Goal: Task Accomplishment & Management: Complete application form

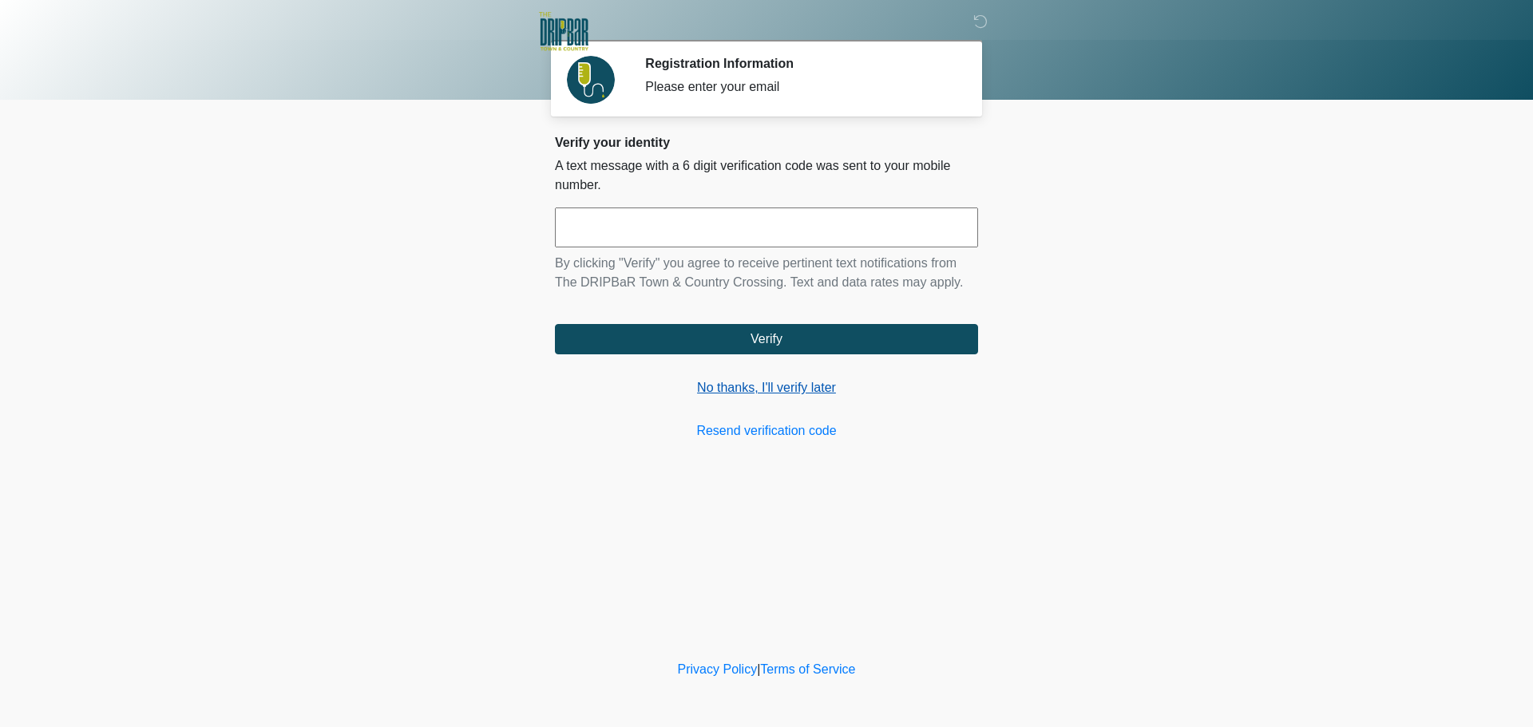
click at [743, 383] on link "No thanks, I'll verify later" at bounding box center [766, 388] width 423 height 19
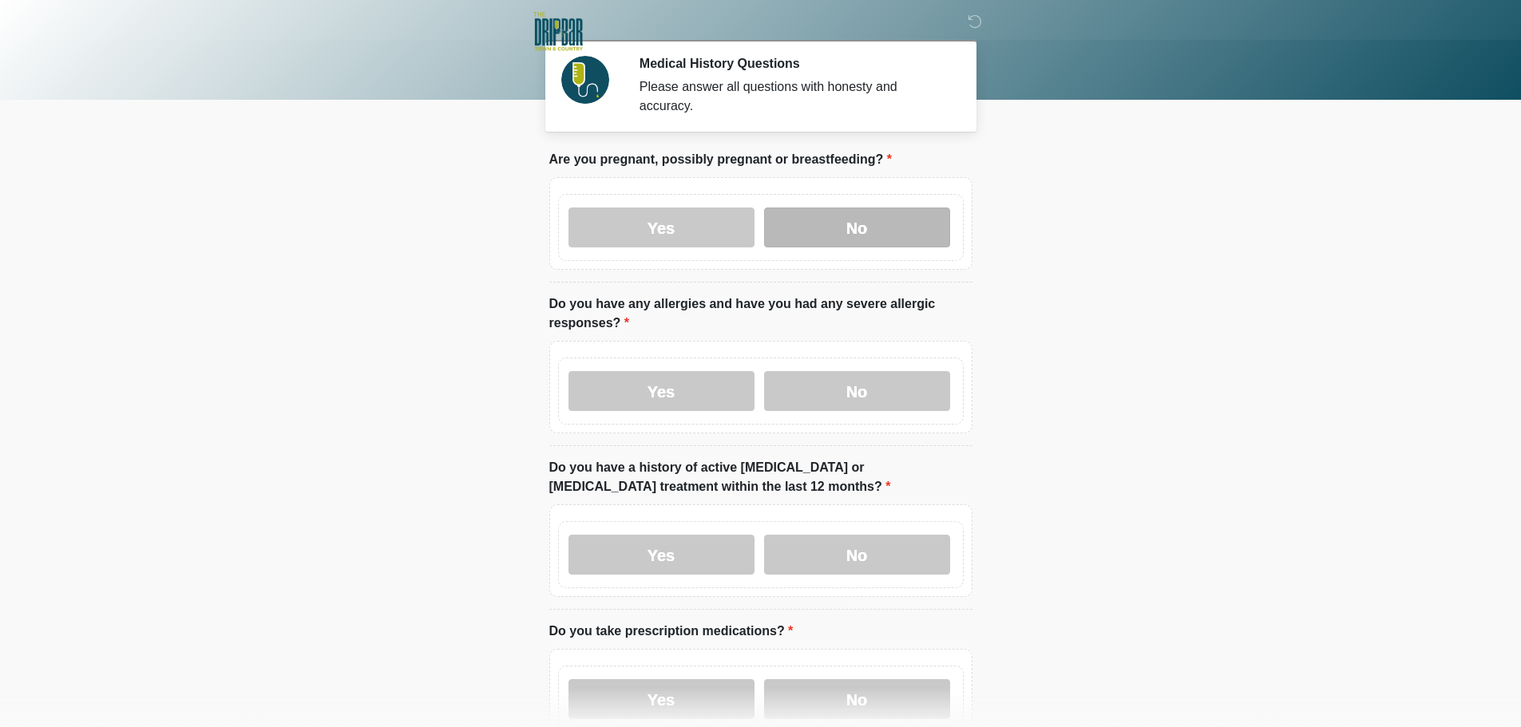
click at [856, 208] on label "No" at bounding box center [857, 228] width 186 height 40
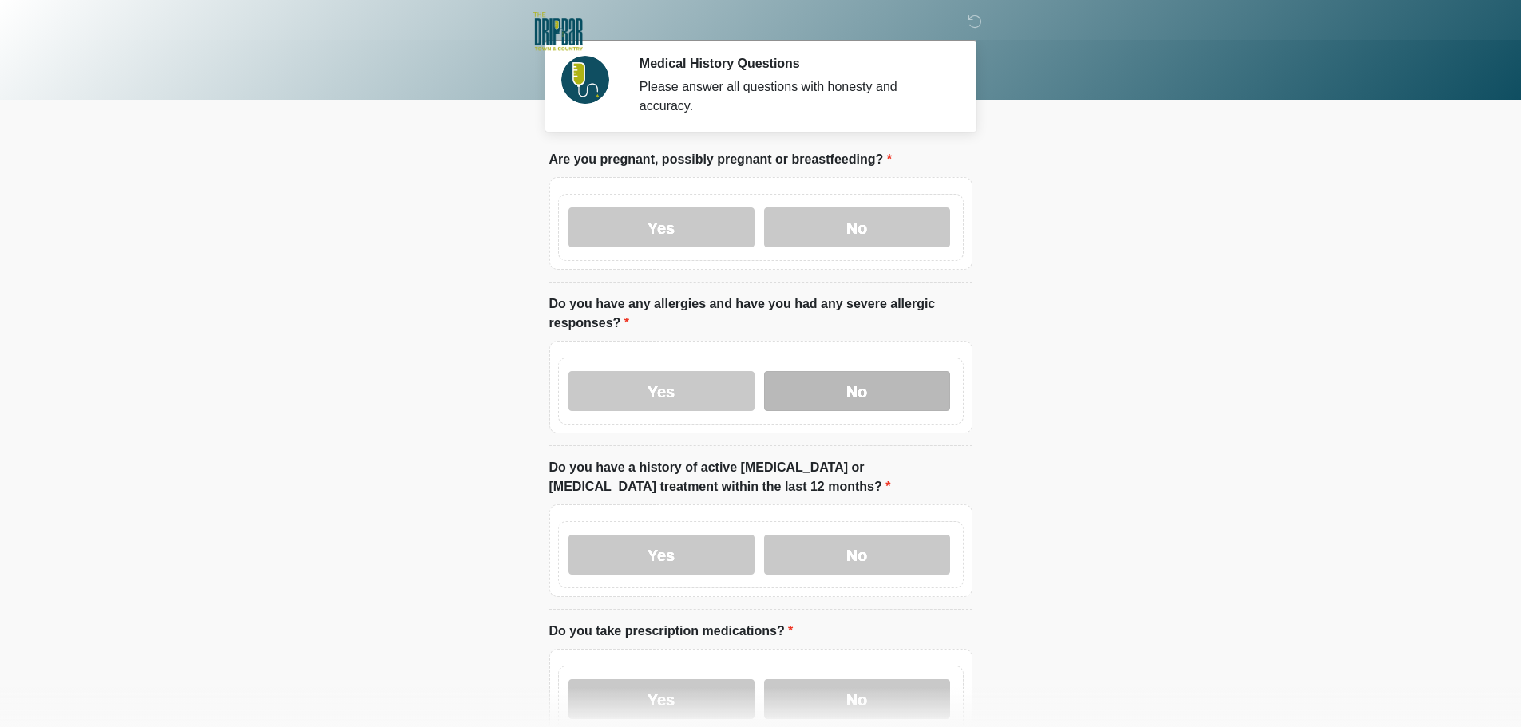
click at [850, 375] on label "No" at bounding box center [857, 391] width 186 height 40
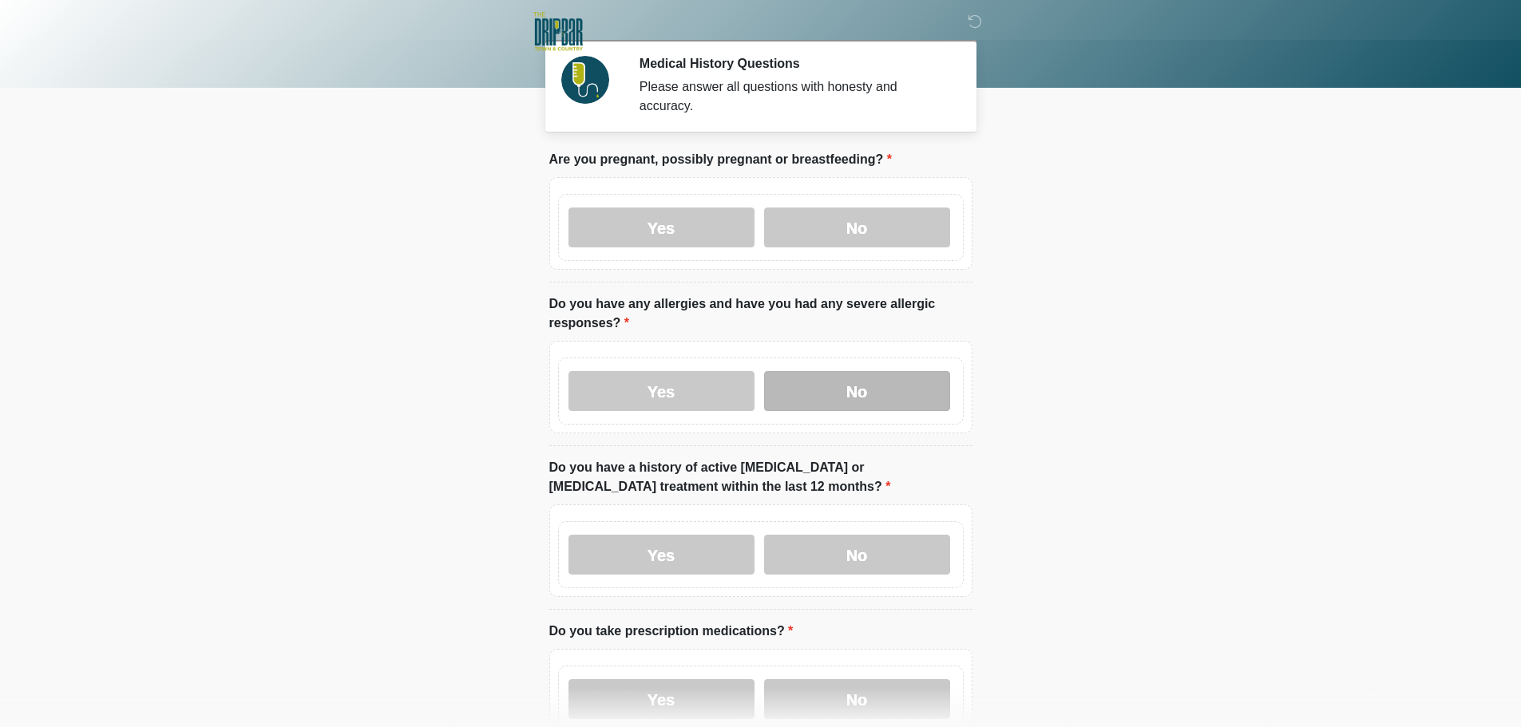
scroll to position [160, 0]
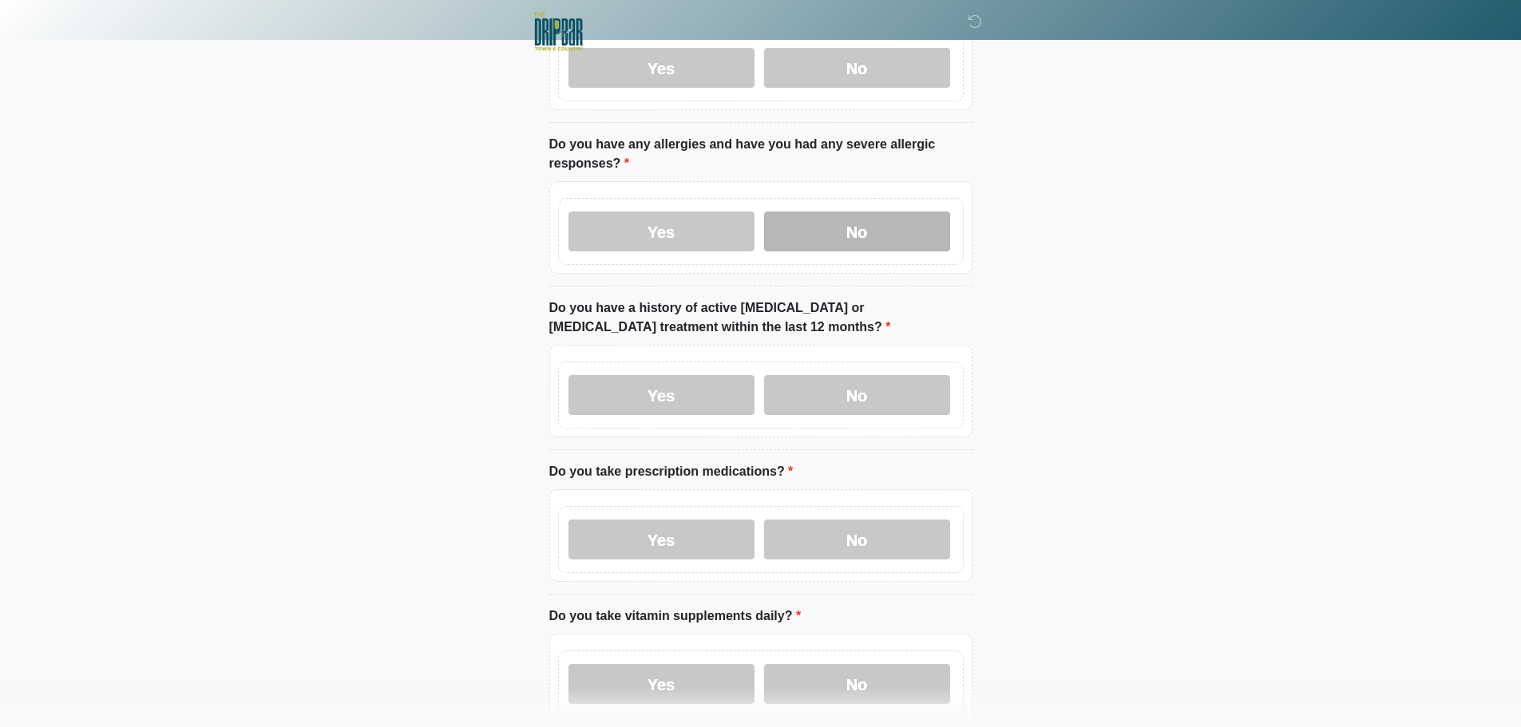
click at [850, 375] on label "No" at bounding box center [857, 395] width 186 height 40
click at [869, 524] on label "No" at bounding box center [857, 540] width 186 height 40
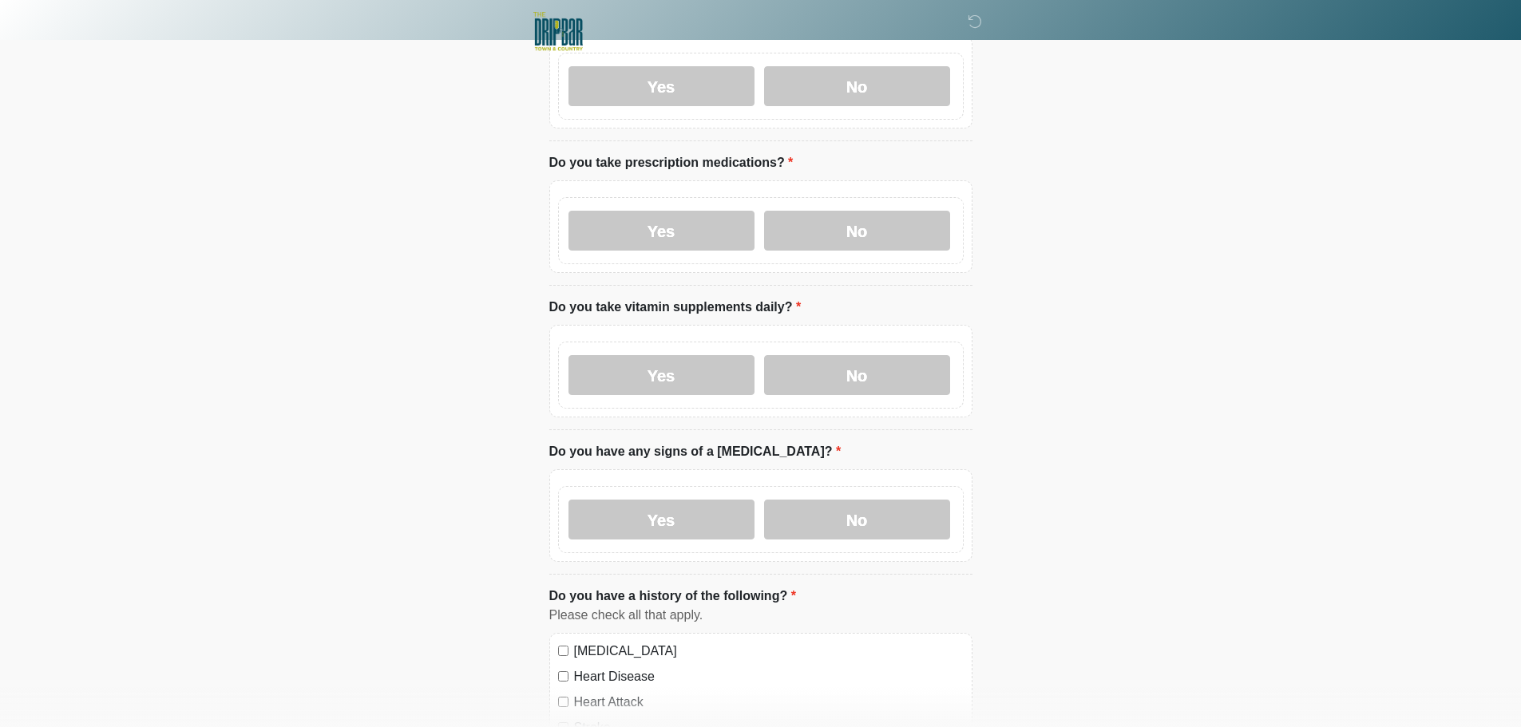
scroll to position [479, 0]
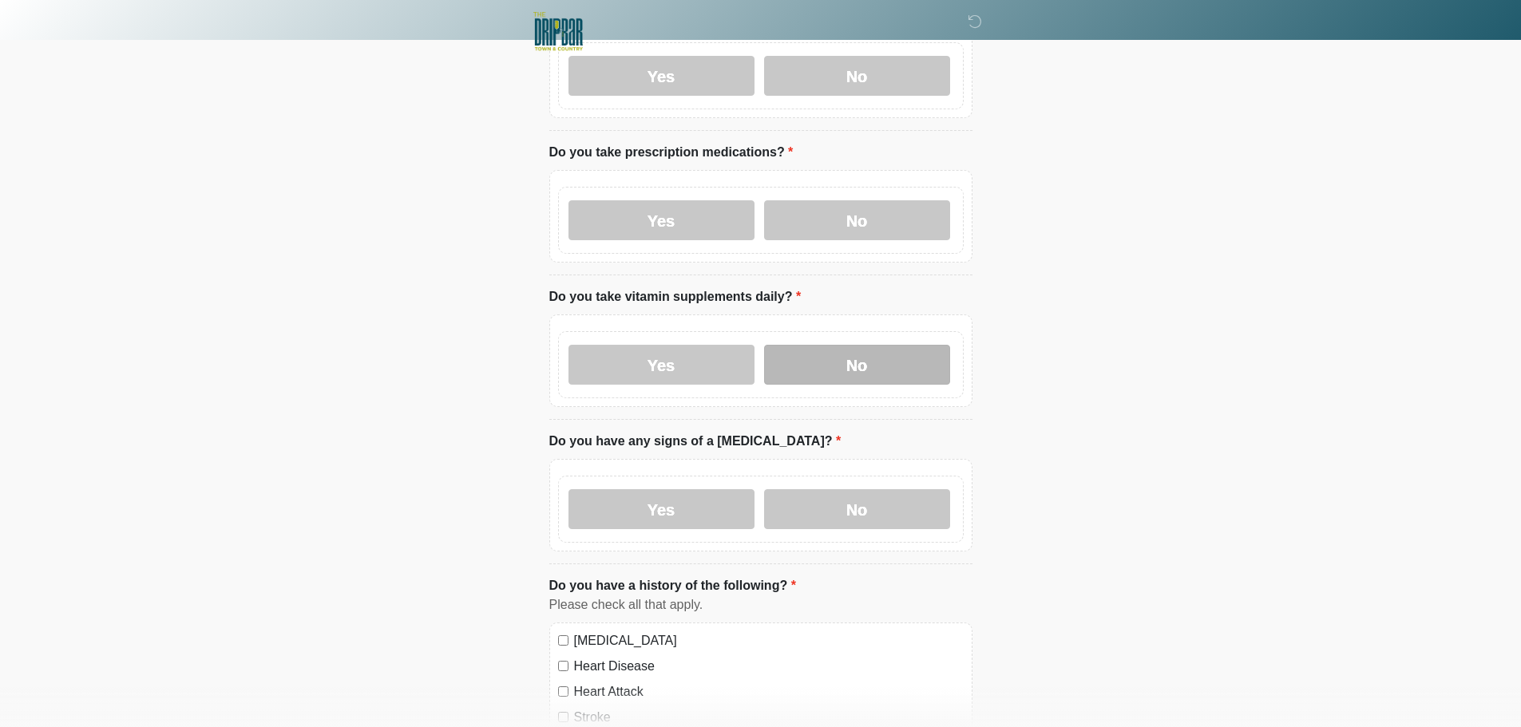
click at [844, 349] on label "No" at bounding box center [857, 365] width 186 height 40
click at [838, 490] on label "No" at bounding box center [857, 510] width 186 height 40
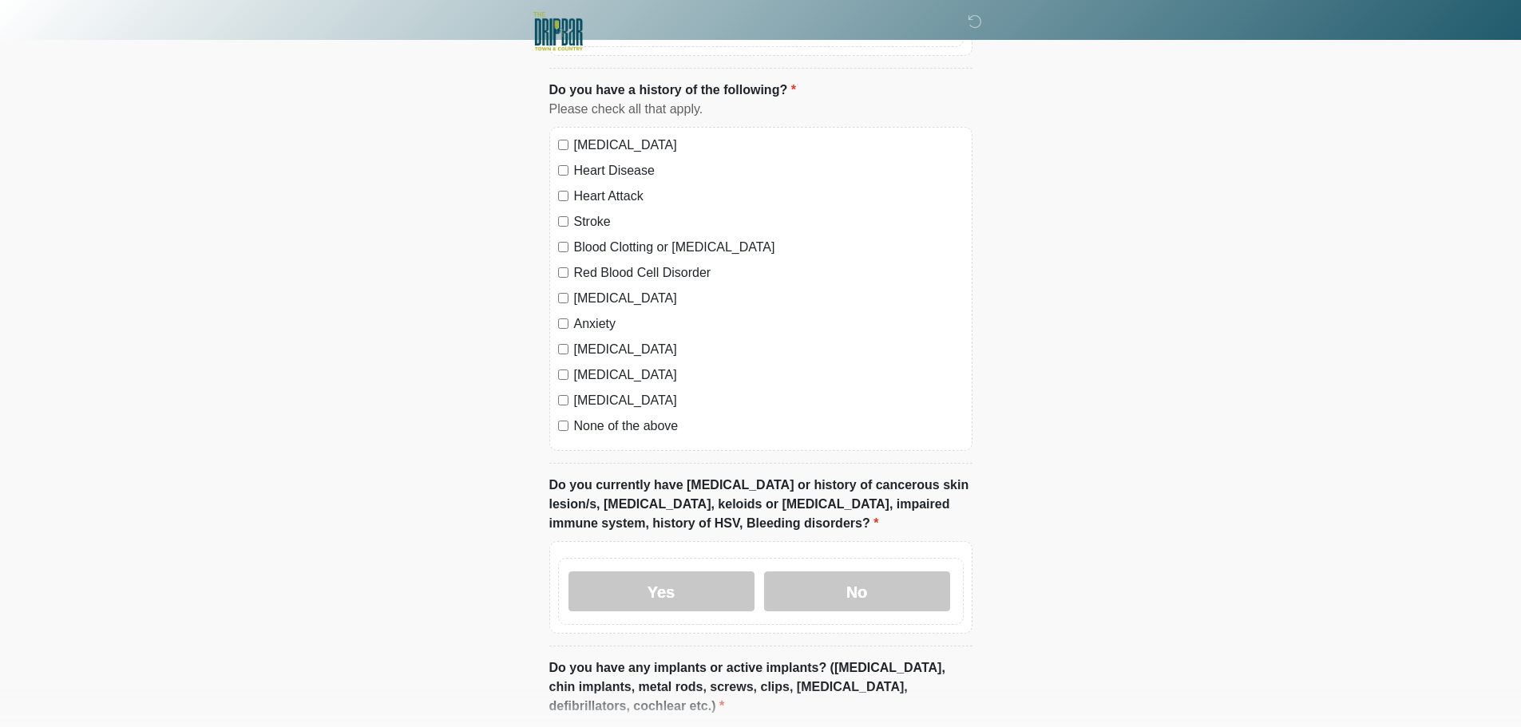
scroll to position [1038, 0]
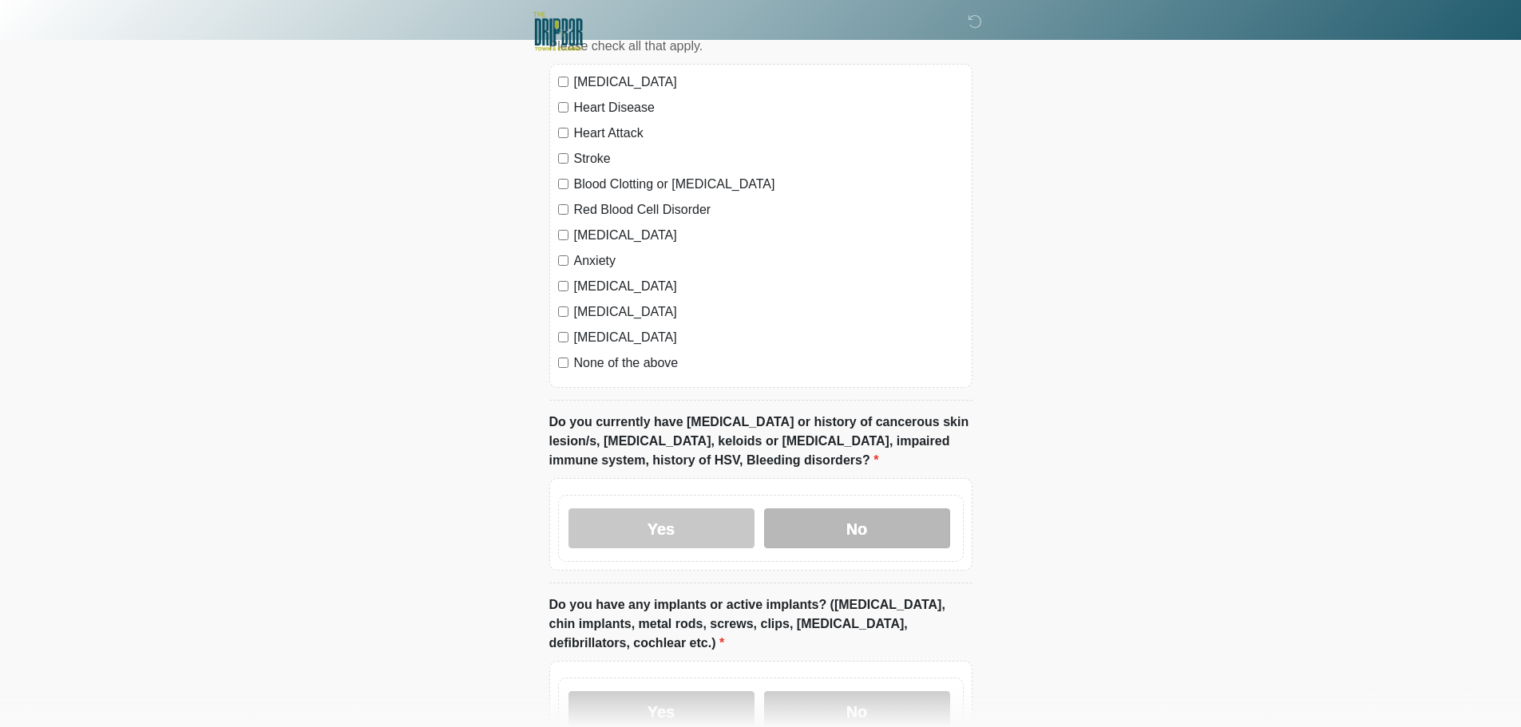
click at [854, 509] on label "No" at bounding box center [857, 529] width 186 height 40
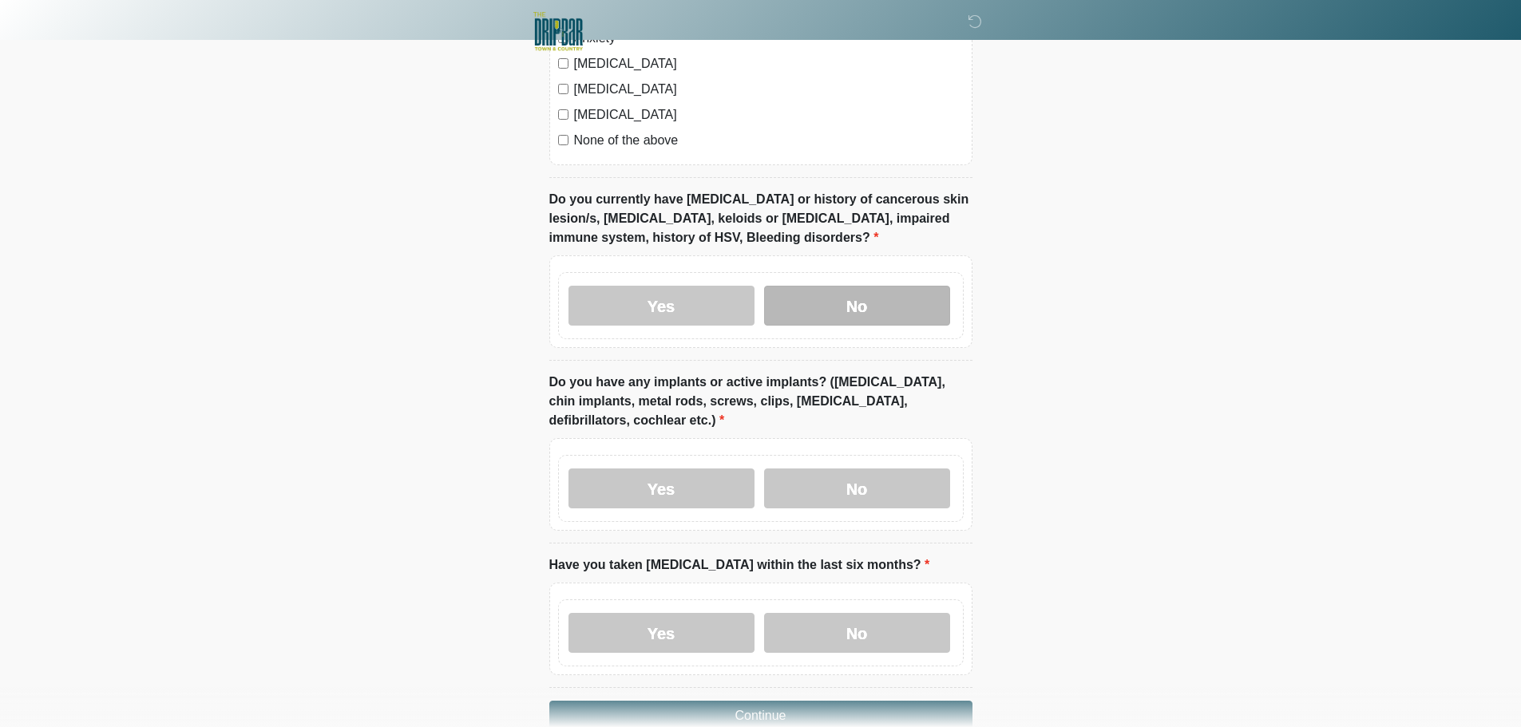
scroll to position [1278, 0]
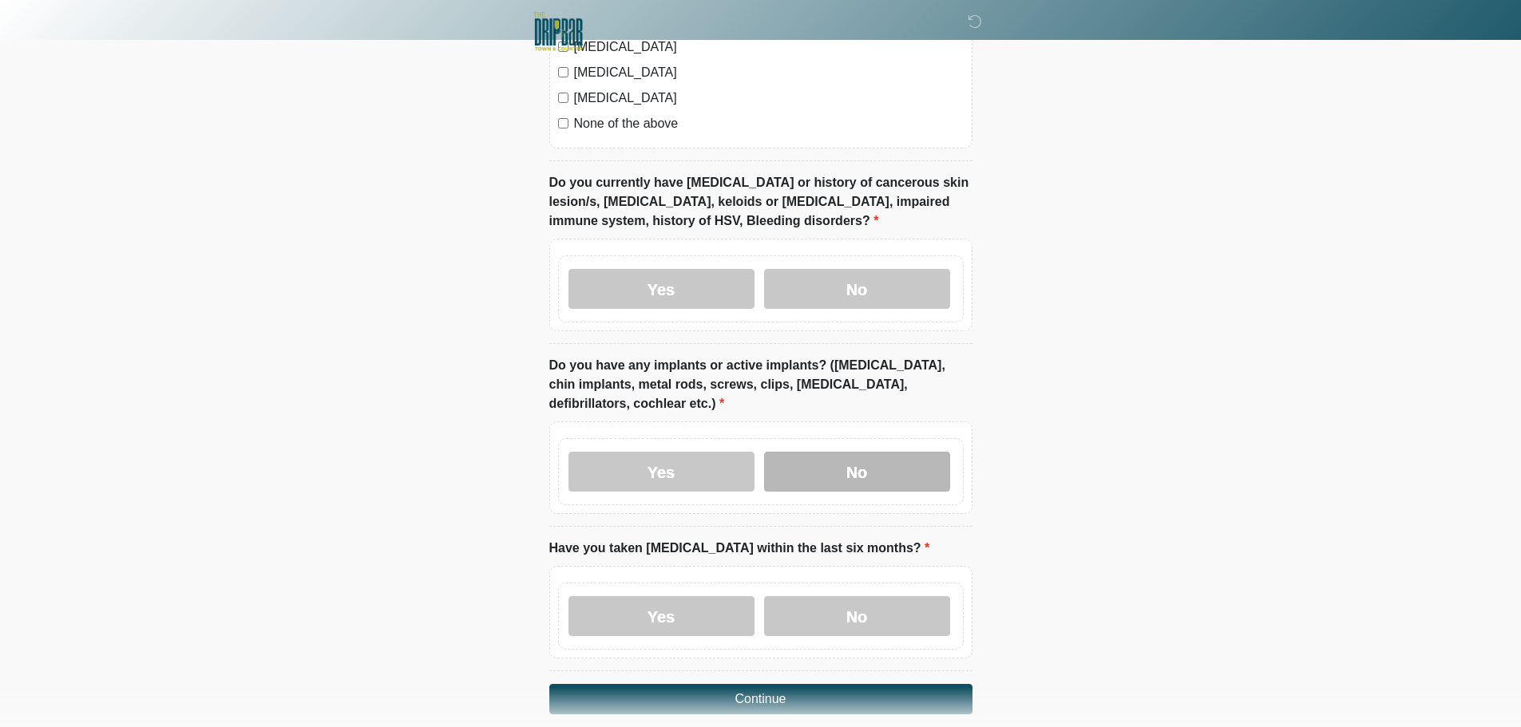
click at [861, 458] on label "No" at bounding box center [857, 472] width 186 height 40
click at [858, 597] on label "No" at bounding box center [857, 617] width 186 height 40
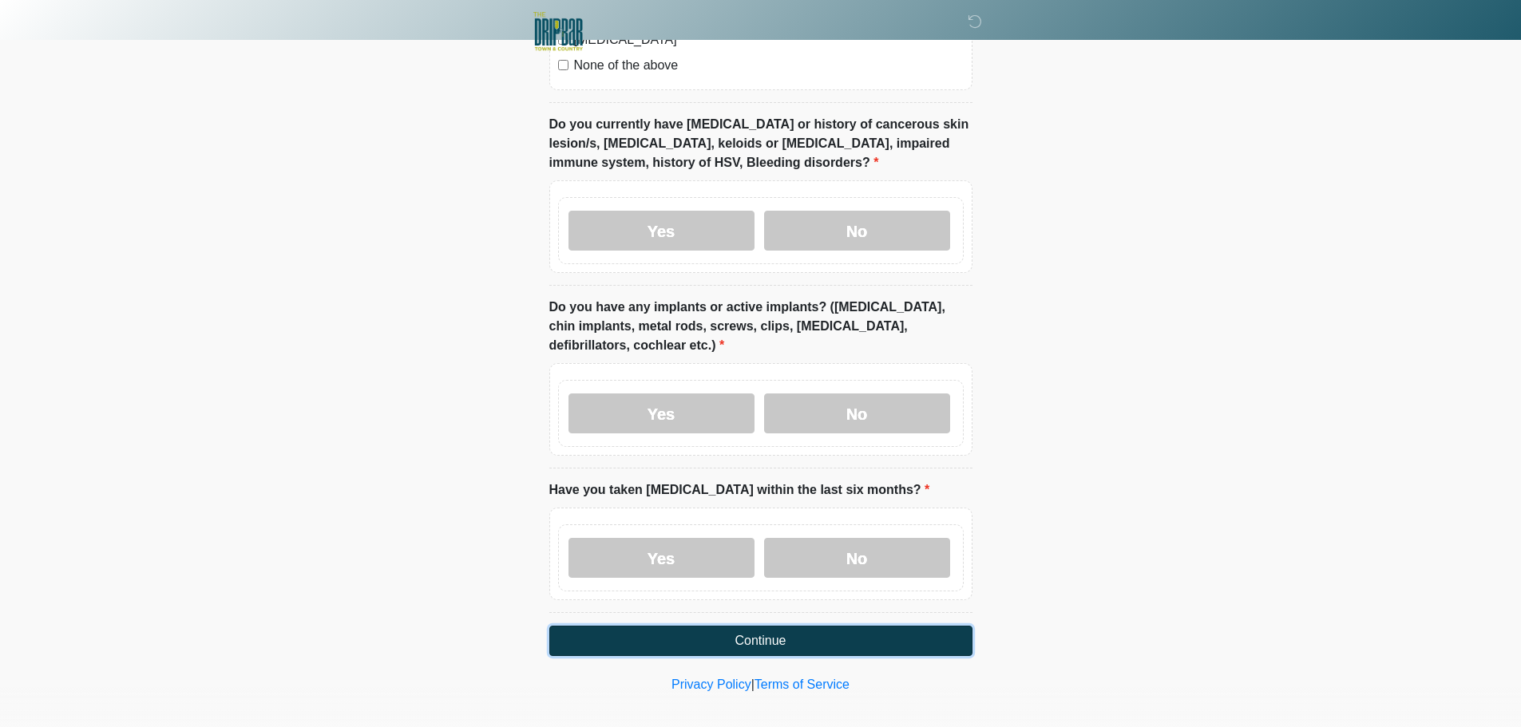
click at [782, 626] on button "Continue" at bounding box center [760, 641] width 423 height 30
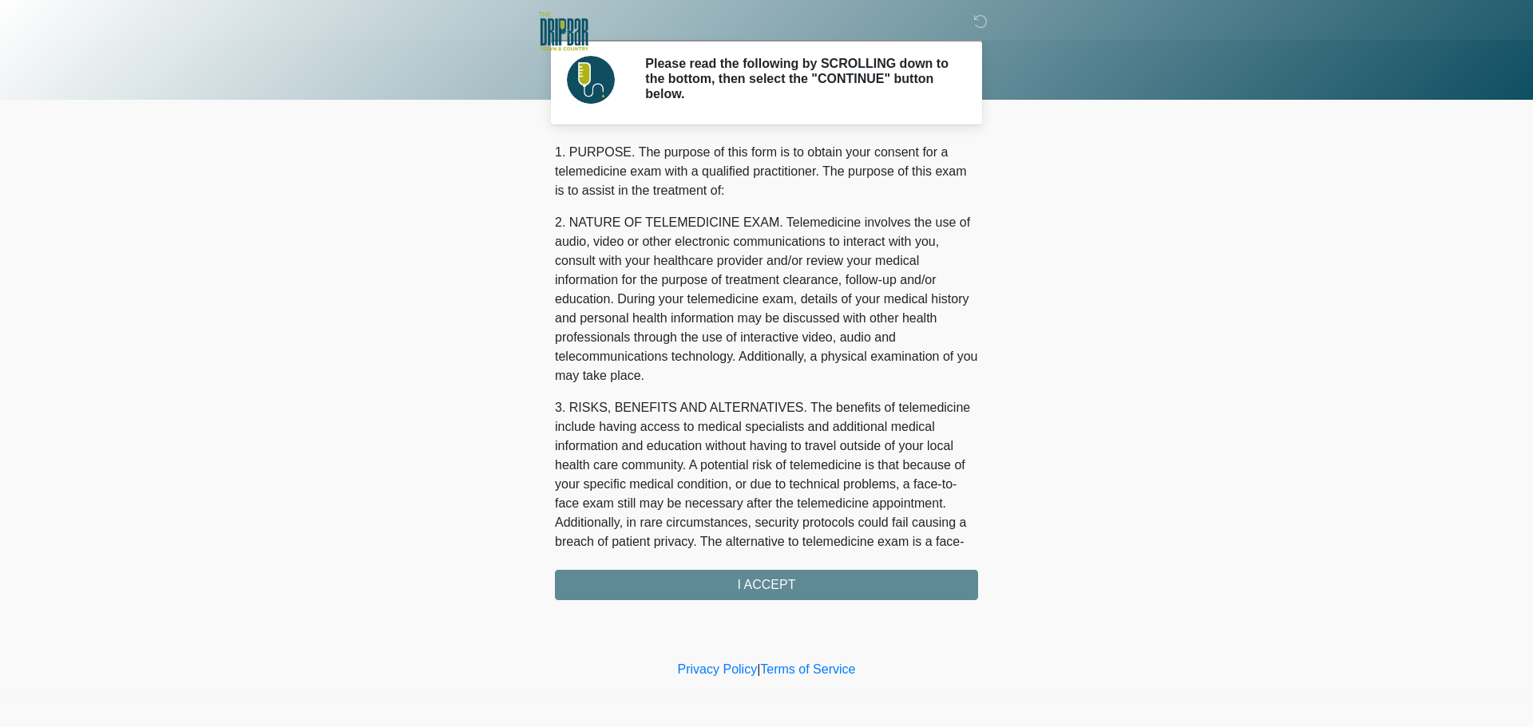
scroll to position [537, 0]
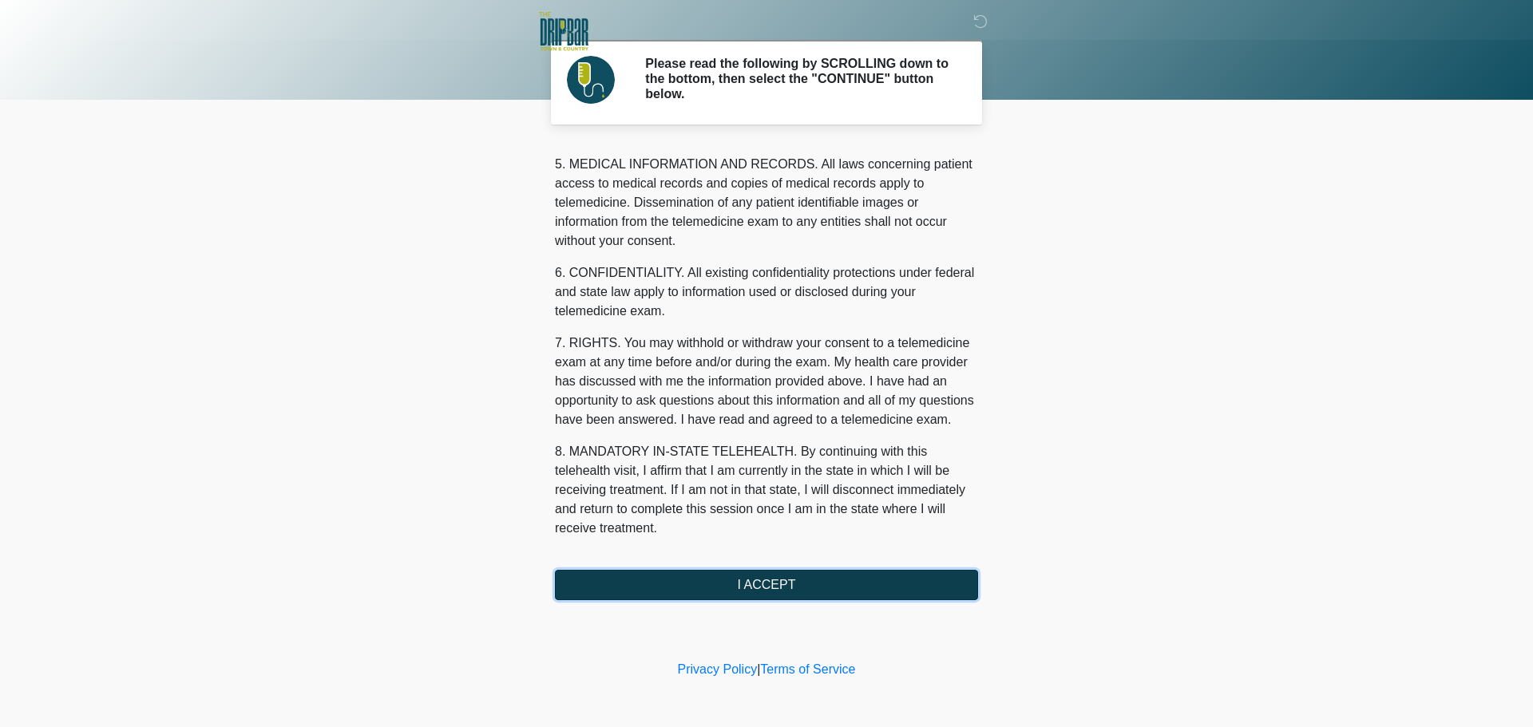
click at [830, 577] on button "I ACCEPT" at bounding box center [766, 585] width 423 height 30
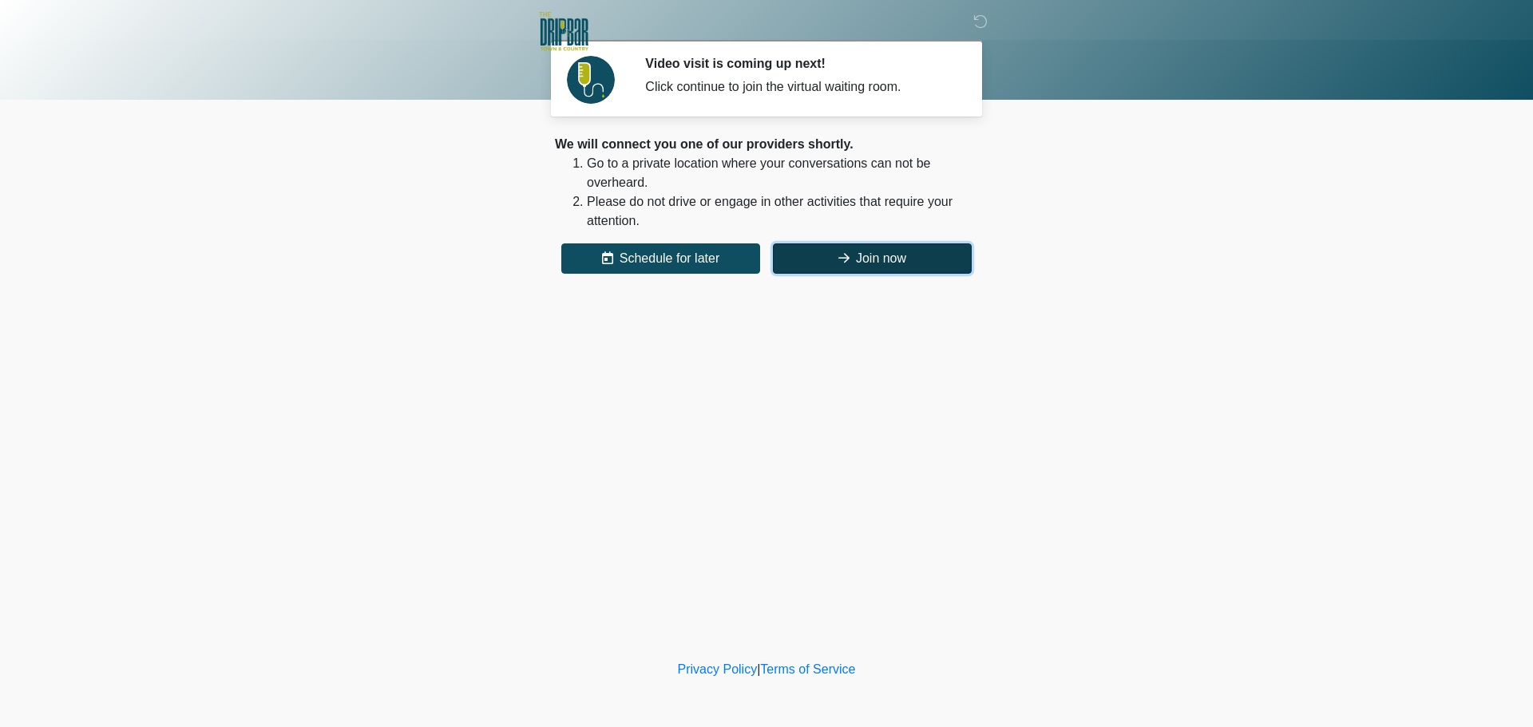
click at [878, 260] on button "Join now" at bounding box center [872, 259] width 199 height 30
